Goal: Find specific page/section: Find specific page/section

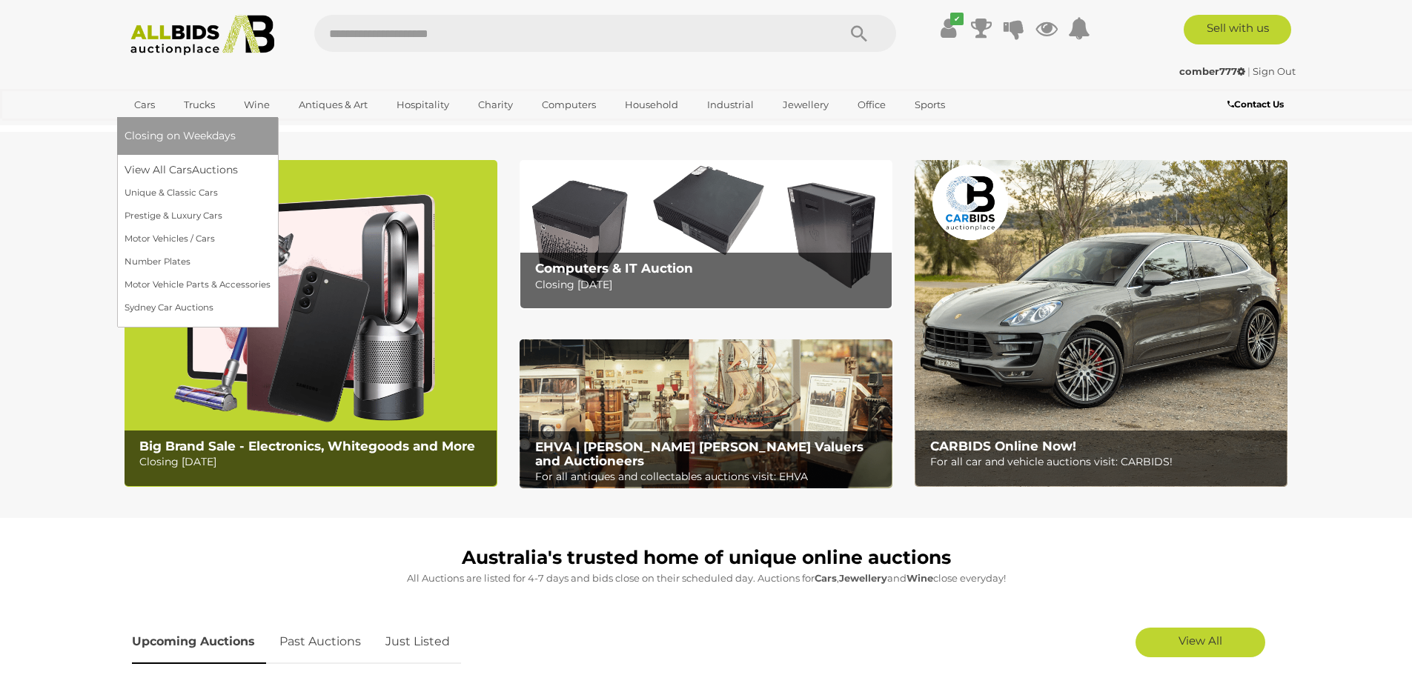
click at [146, 102] on link "Cars" at bounding box center [145, 105] width 40 height 24
click at [182, 209] on link "Prestige & Luxury Cars" at bounding box center [198, 216] width 146 height 23
click at [176, 215] on link "Prestige & Luxury Cars" at bounding box center [198, 216] width 146 height 23
click at [192, 169] on link "View All Cars Auctions" at bounding box center [198, 170] width 146 height 23
